Goal: Task Accomplishment & Management: Manage account settings

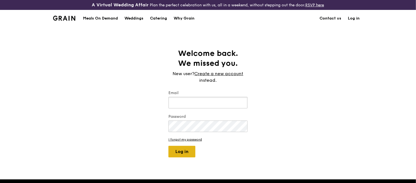
type input "[EMAIL_ADDRESS][DOMAIN_NAME]"
click at [185, 152] on button "Log in" at bounding box center [181, 152] width 27 height 12
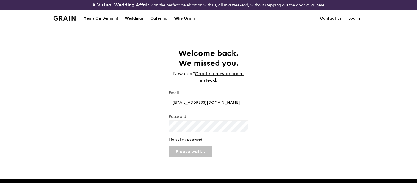
select select "100"
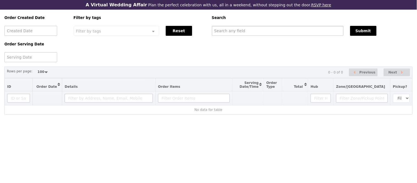
click at [223, 36] on input "text" at bounding box center [278, 31] width 132 height 10
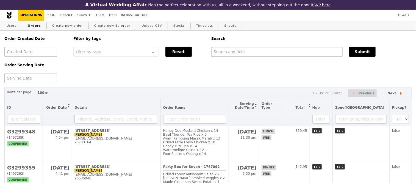
click at [222, 56] on input "text" at bounding box center [276, 52] width 131 height 10
paste input "[EMAIL_ADDRESS][DOMAIN_NAME]"
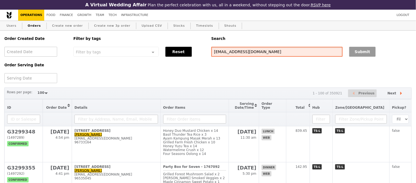
type input "[EMAIL_ADDRESS][DOMAIN_NAME]"
click at [359, 57] on button "Submit" at bounding box center [362, 52] width 26 height 10
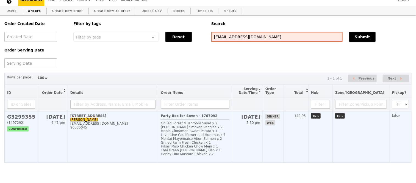
scroll to position [29, 0]
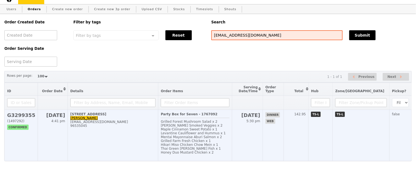
click at [28, 112] on h2 "G3299355" at bounding box center [21, 115] width 28 height 6
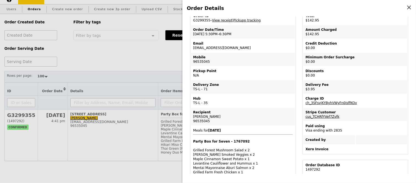
scroll to position [0, 0]
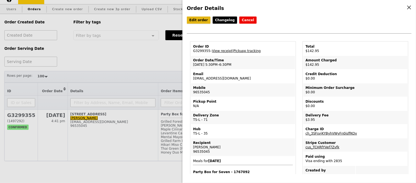
click at [199, 21] on link "Edit order" at bounding box center [199, 19] width 24 height 7
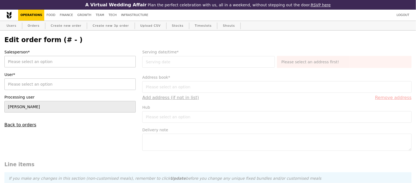
type input "[DATE]"
type input "Loading..."
type input "139.00"
type input "2.71"
type input "2.95"
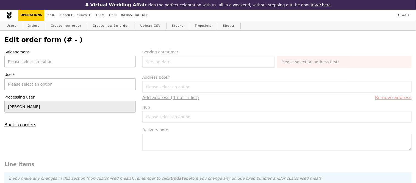
type input "141.95"
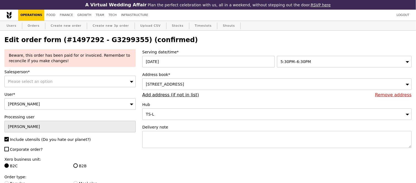
type input "Update"
click at [158, 60] on div "[DATE]" at bounding box center [209, 62] width 135 height 12
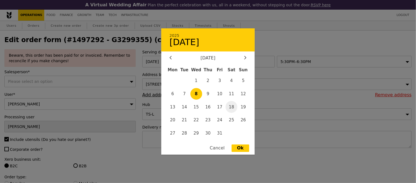
click at [229, 111] on span "18" at bounding box center [232, 107] width 12 height 12
type input "[DATE]"
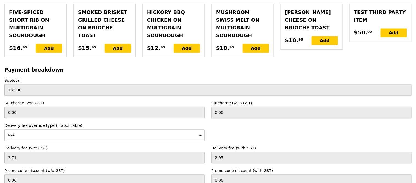
scroll to position [1462, 0]
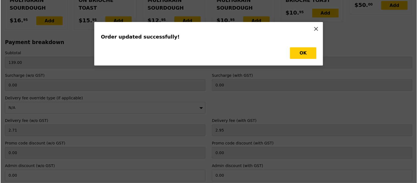
scroll to position [0, 0]
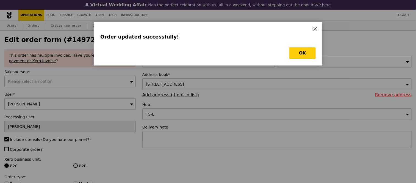
type input "Update"
click at [296, 51] on button "OK" at bounding box center [302, 53] width 26 height 12
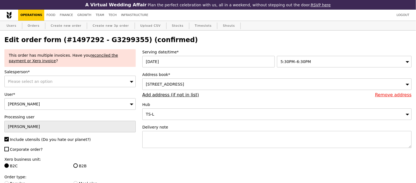
select select "100"
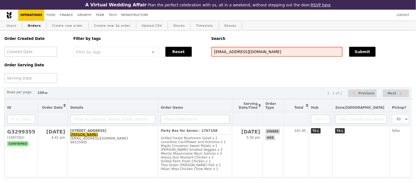
click at [219, 52] on input "[EMAIL_ADDRESS][DOMAIN_NAME]" at bounding box center [276, 52] width 131 height 10
paste input "G3298168"
type input "G3298168"
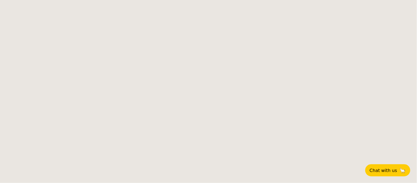
select select
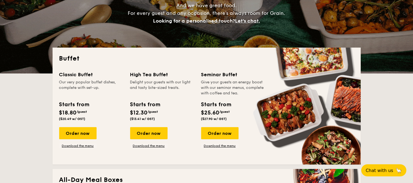
scroll to position [103, 0]
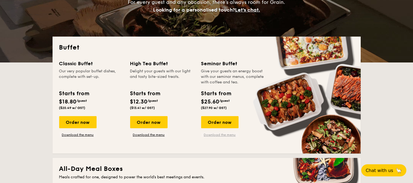
click at [217, 132] on link "Download the menu" at bounding box center [219, 134] width 37 height 4
